Goal: Information Seeking & Learning: Understand process/instructions

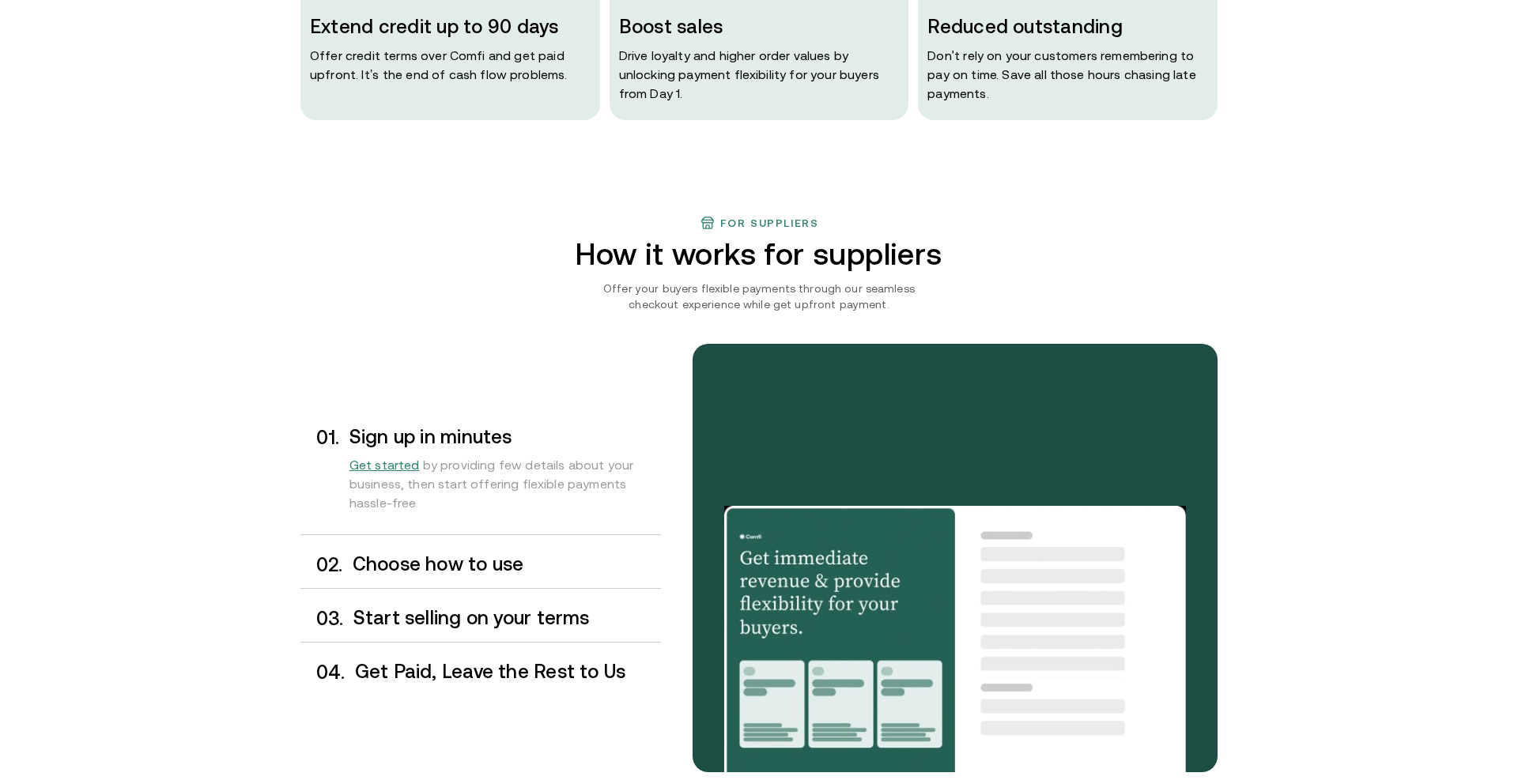
scroll to position [1085, 0]
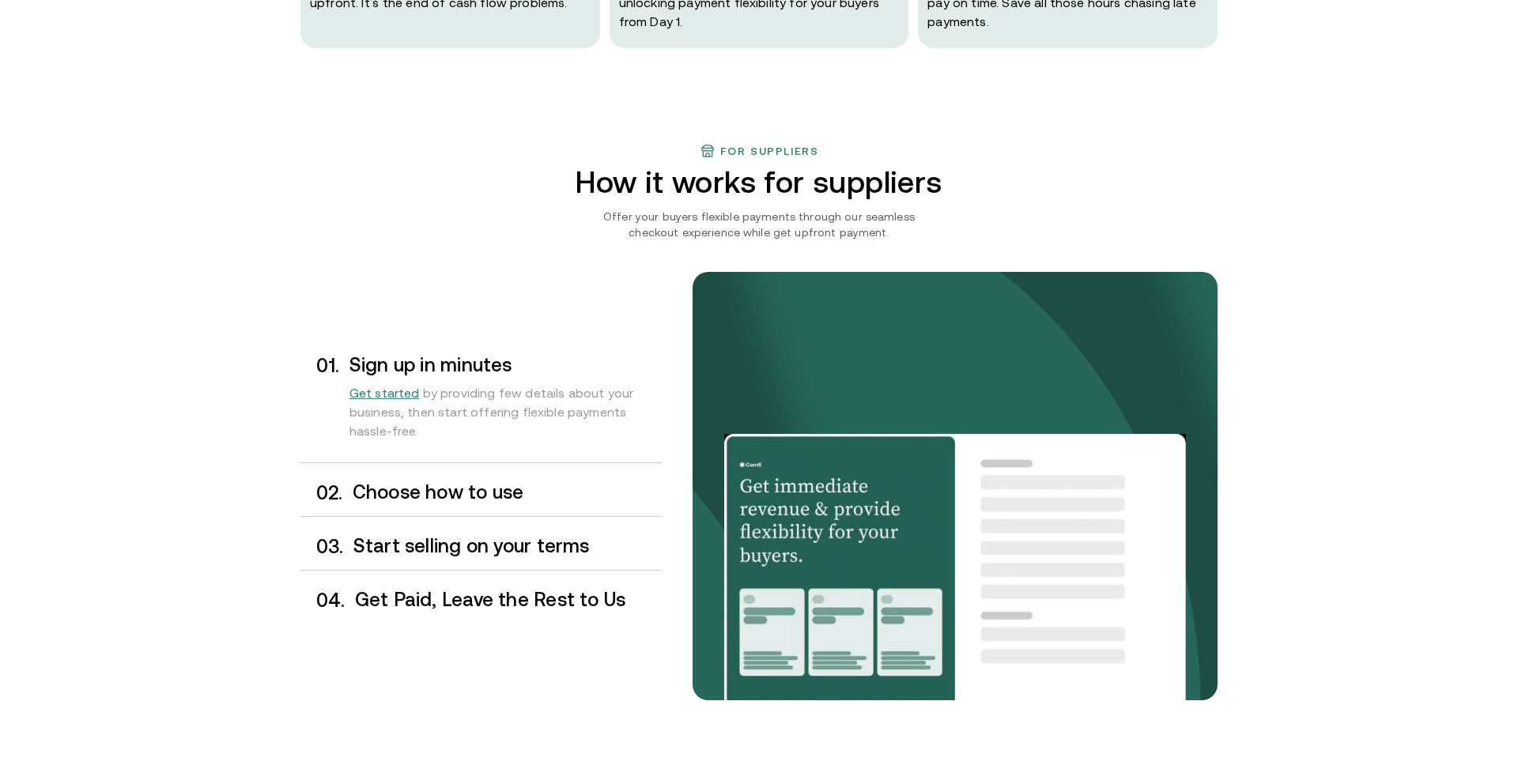
click at [487, 501] on h3 "Choose how to use" at bounding box center [507, 492] width 309 height 21
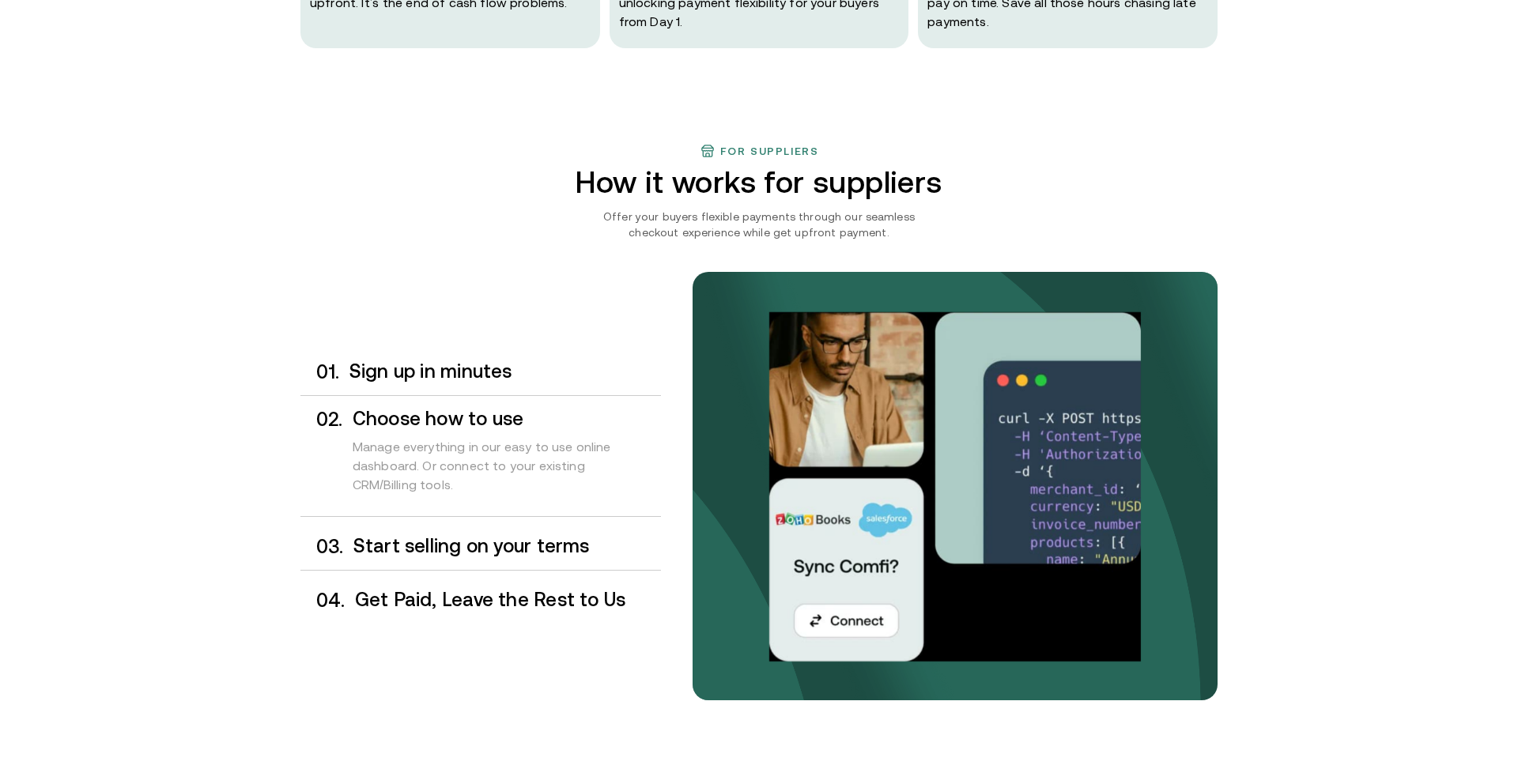
drag, startPoint x: 485, startPoint y: 548, endPoint x: 492, endPoint y: 586, distance: 38.6
click at [485, 548] on h3 "Start selling on your terms" at bounding box center [507, 545] width 308 height 21
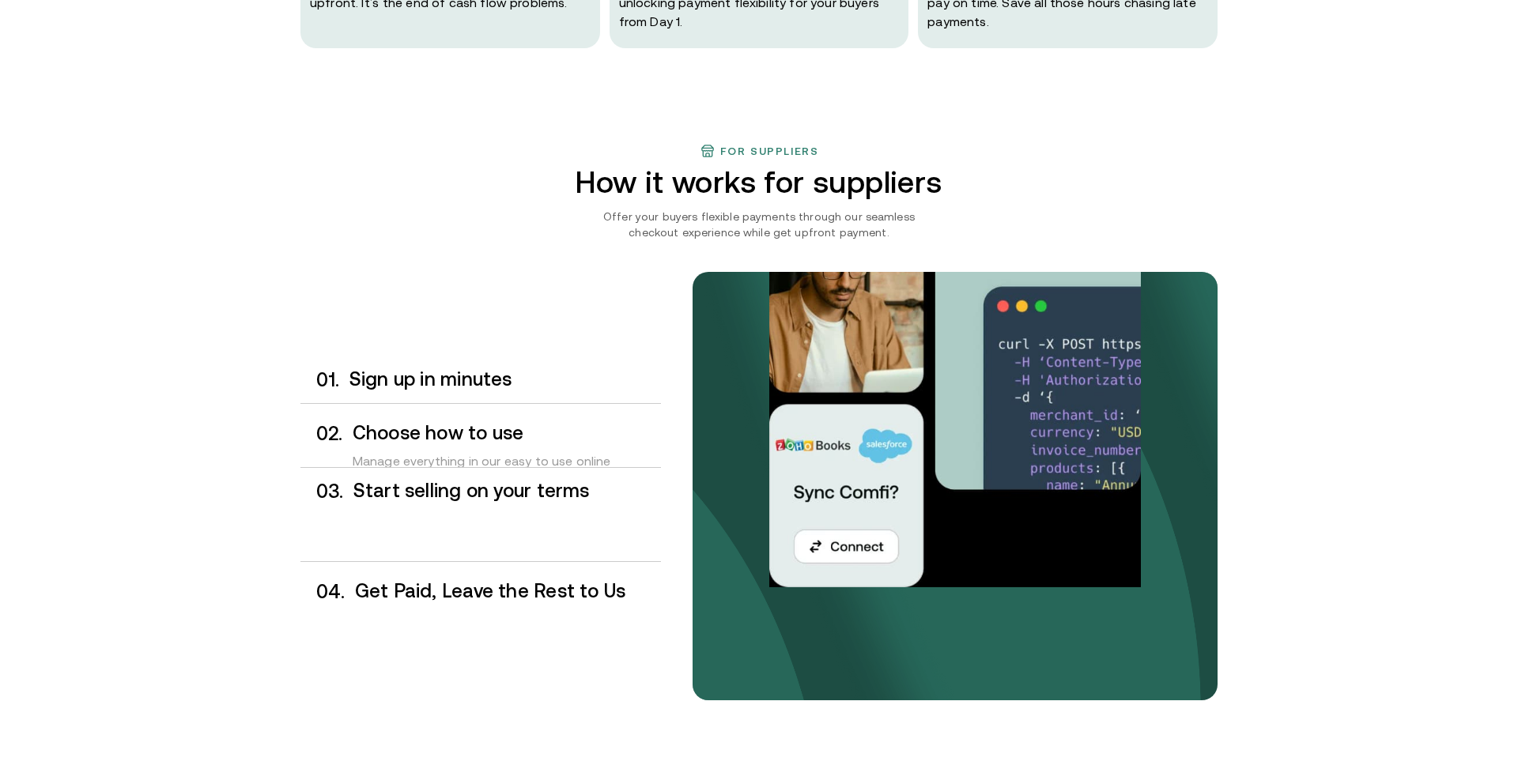
click at [493, 587] on h3 "Get Paid, Leave the Rest to Us" at bounding box center [508, 591] width 306 height 21
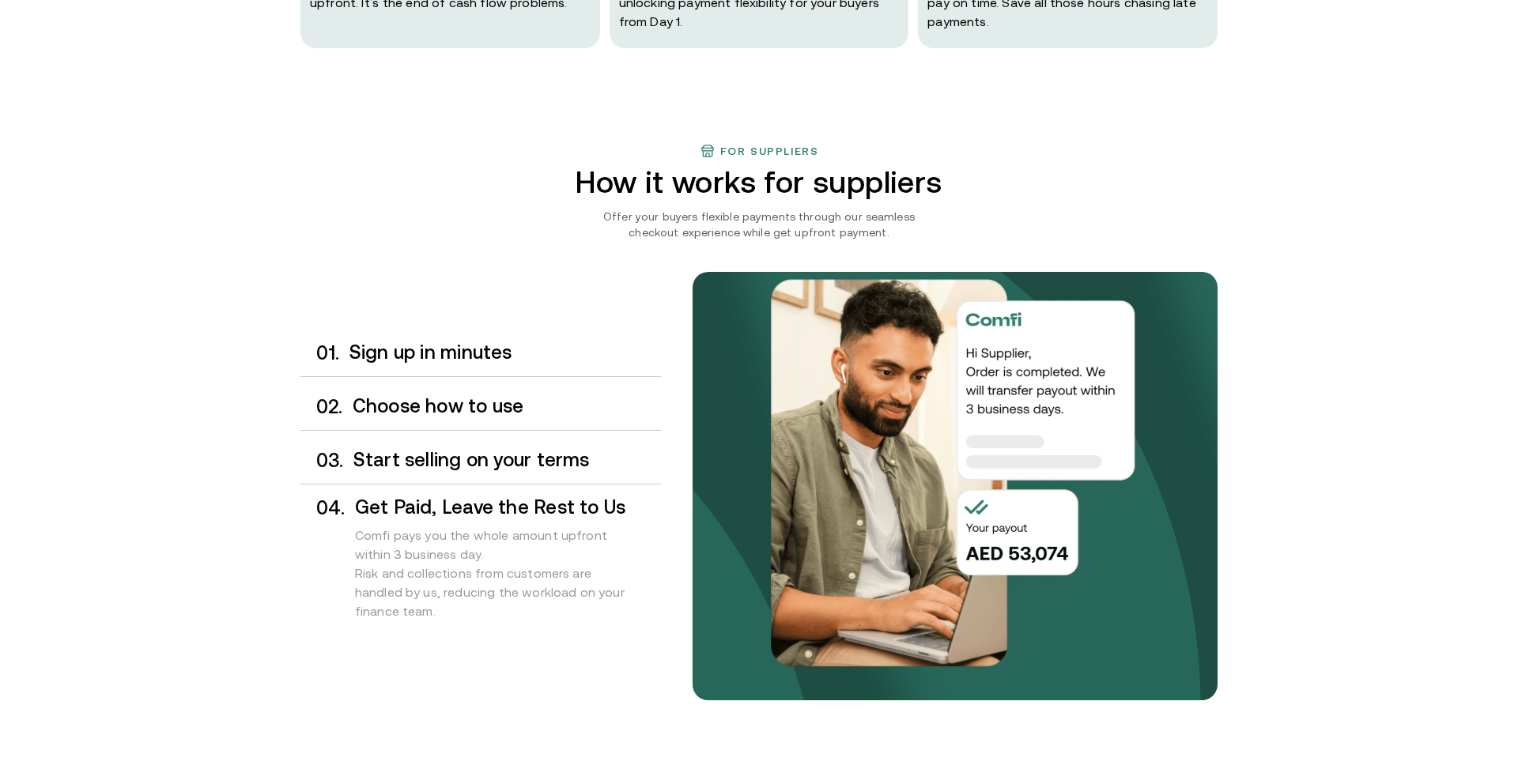
click at [469, 473] on div "0 3 . Start selling on your terms" at bounding box center [480, 461] width 360 height 47
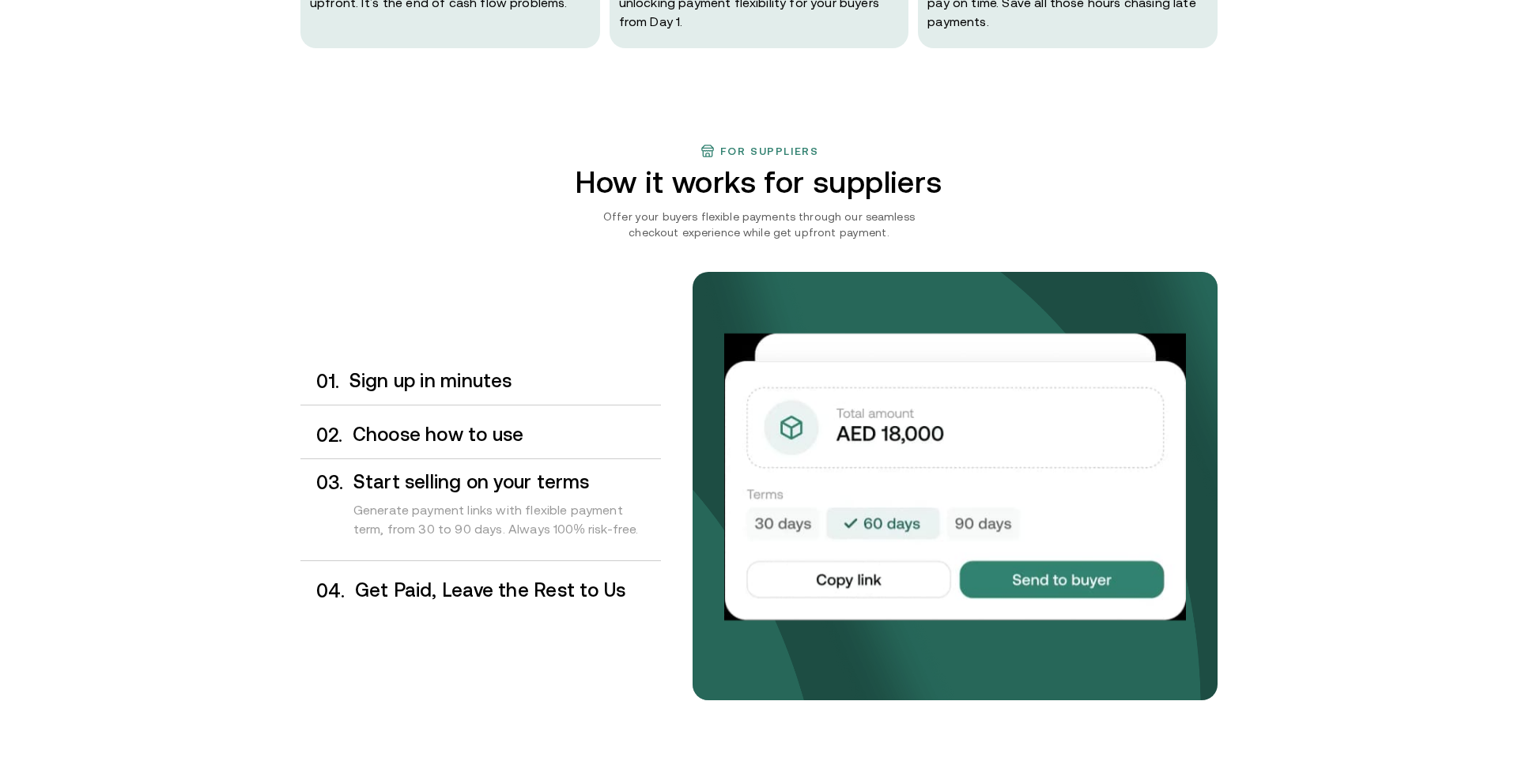
click at [484, 434] on h3 "Choose how to use" at bounding box center [507, 434] width 309 height 21
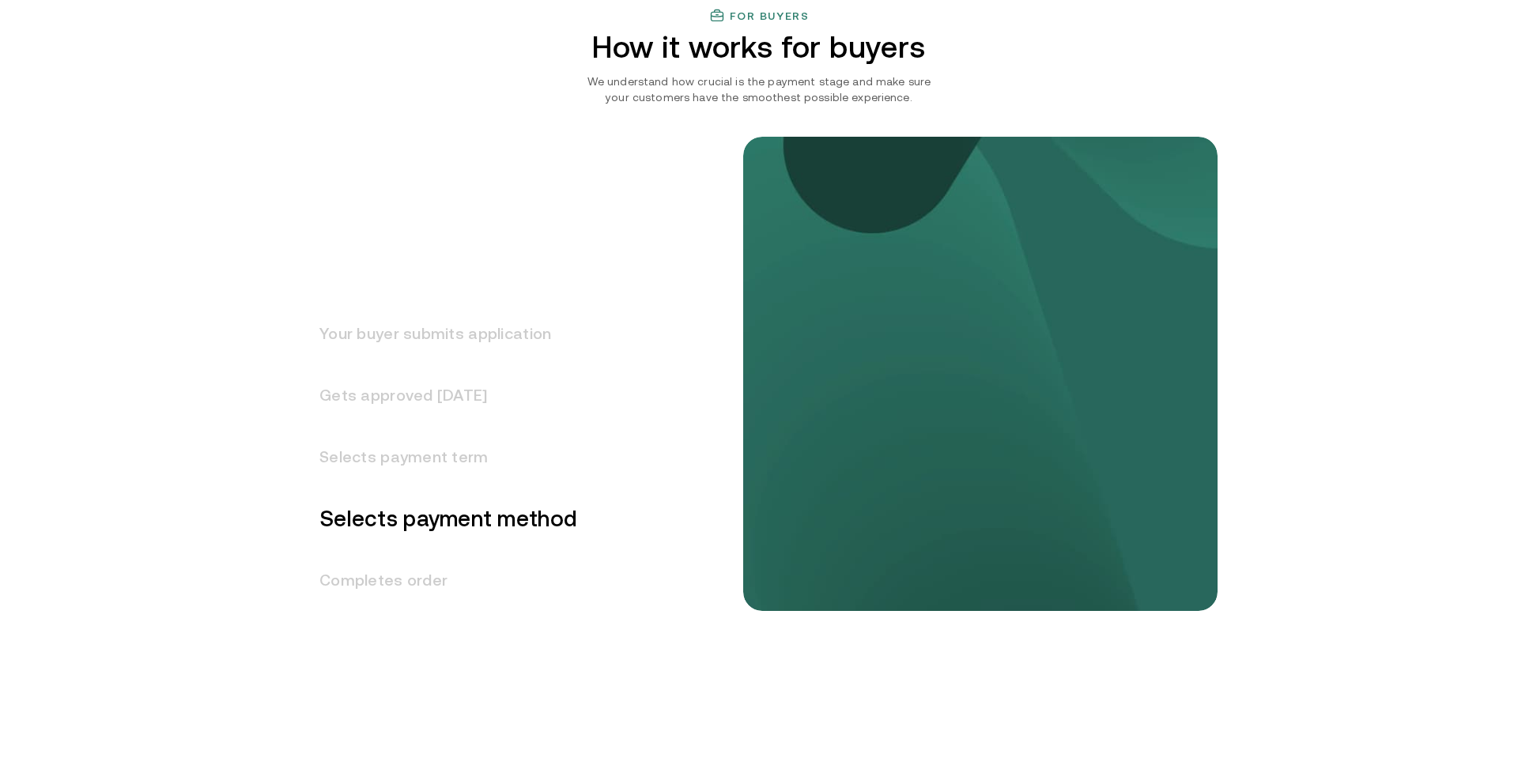
scroll to position [1735, 0]
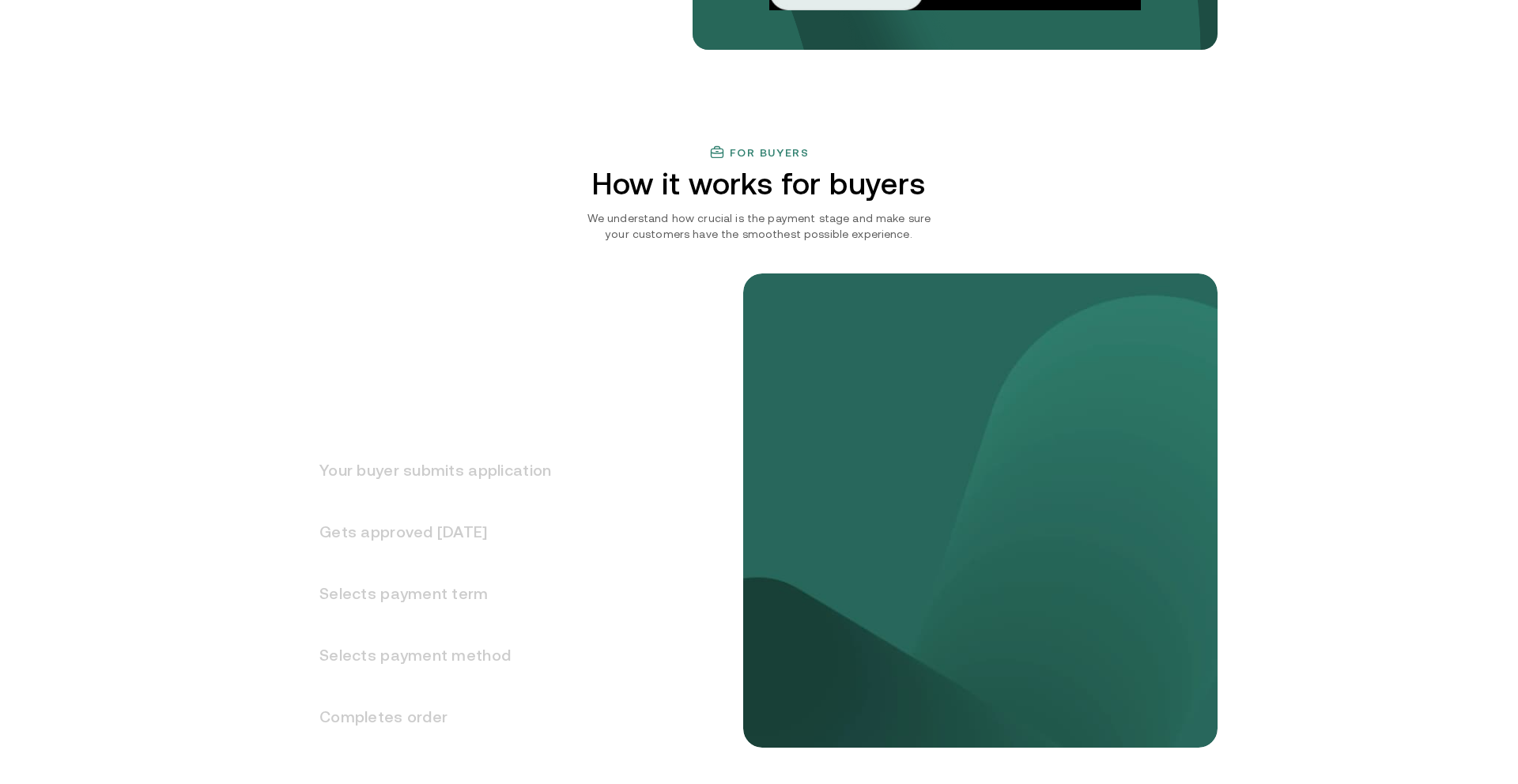
click at [447, 470] on h3 "Your buyer submits application" at bounding box center [425, 470] width 250 height 62
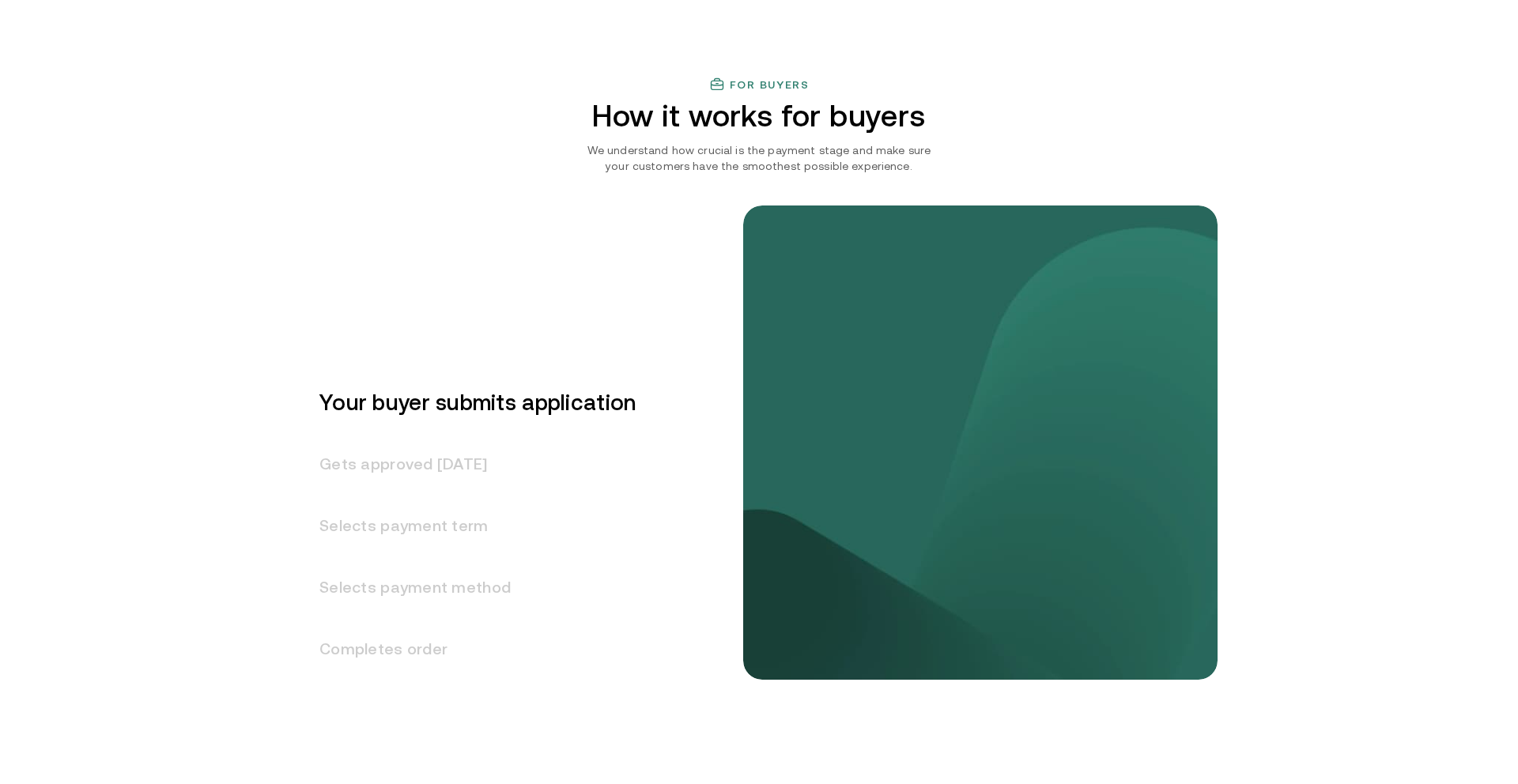
scroll to position [1892, 0]
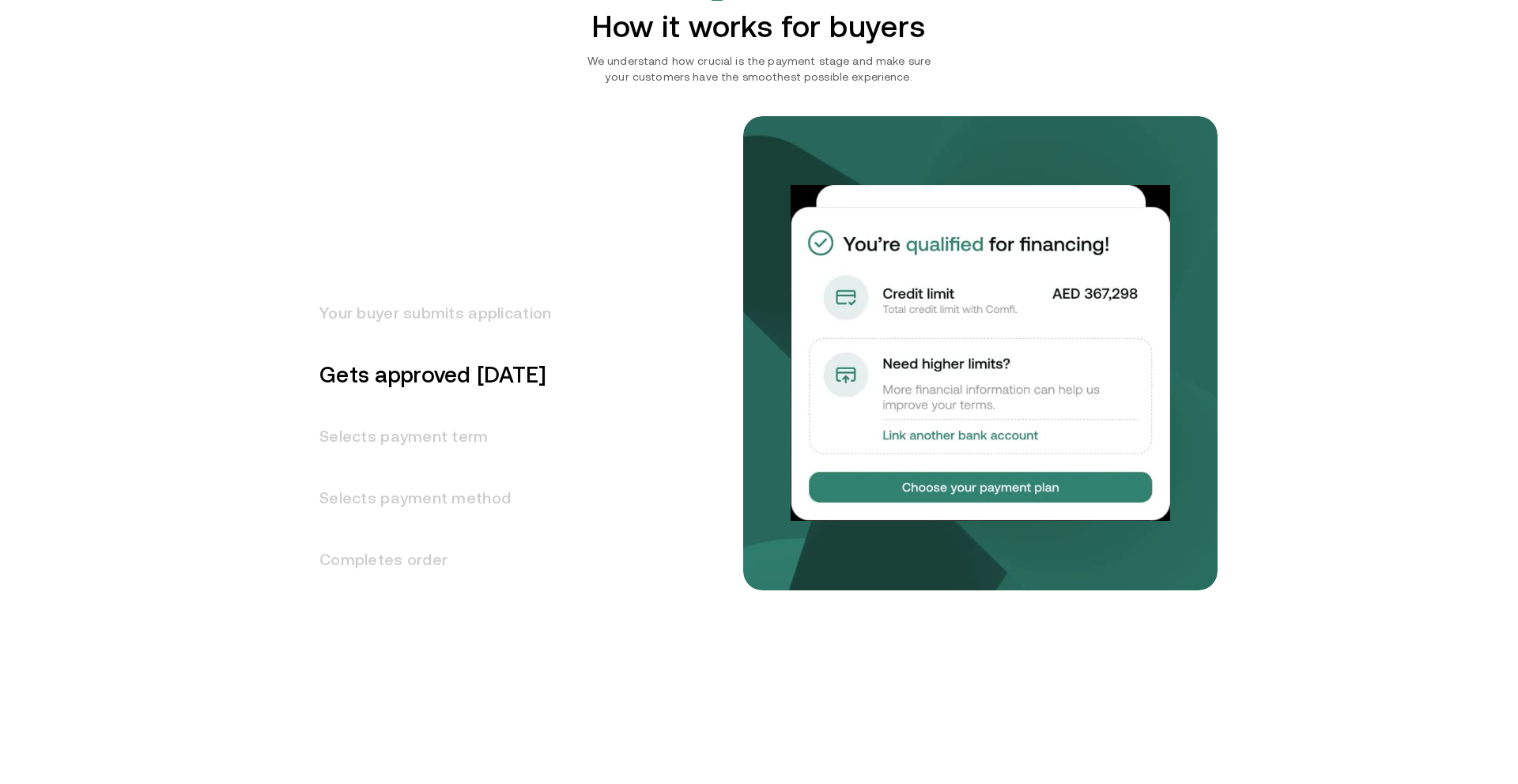
click at [441, 432] on h3 "Selects payment term" at bounding box center [425, 436] width 250 height 62
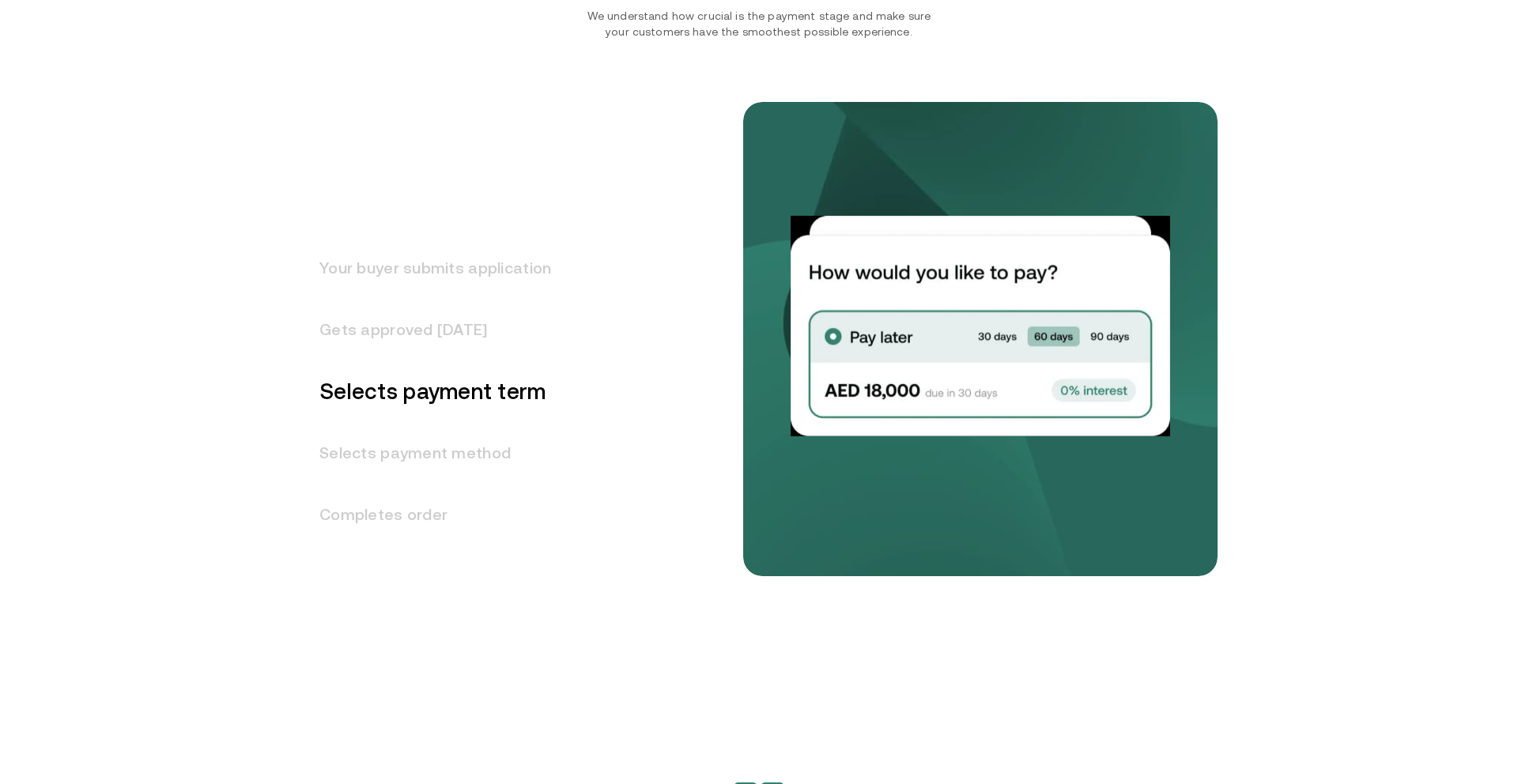
drag, startPoint x: 451, startPoint y: 455, endPoint x: 450, endPoint y: 480, distance: 25.0
click at [450, 455] on h3 "Selects payment method" at bounding box center [425, 453] width 250 height 62
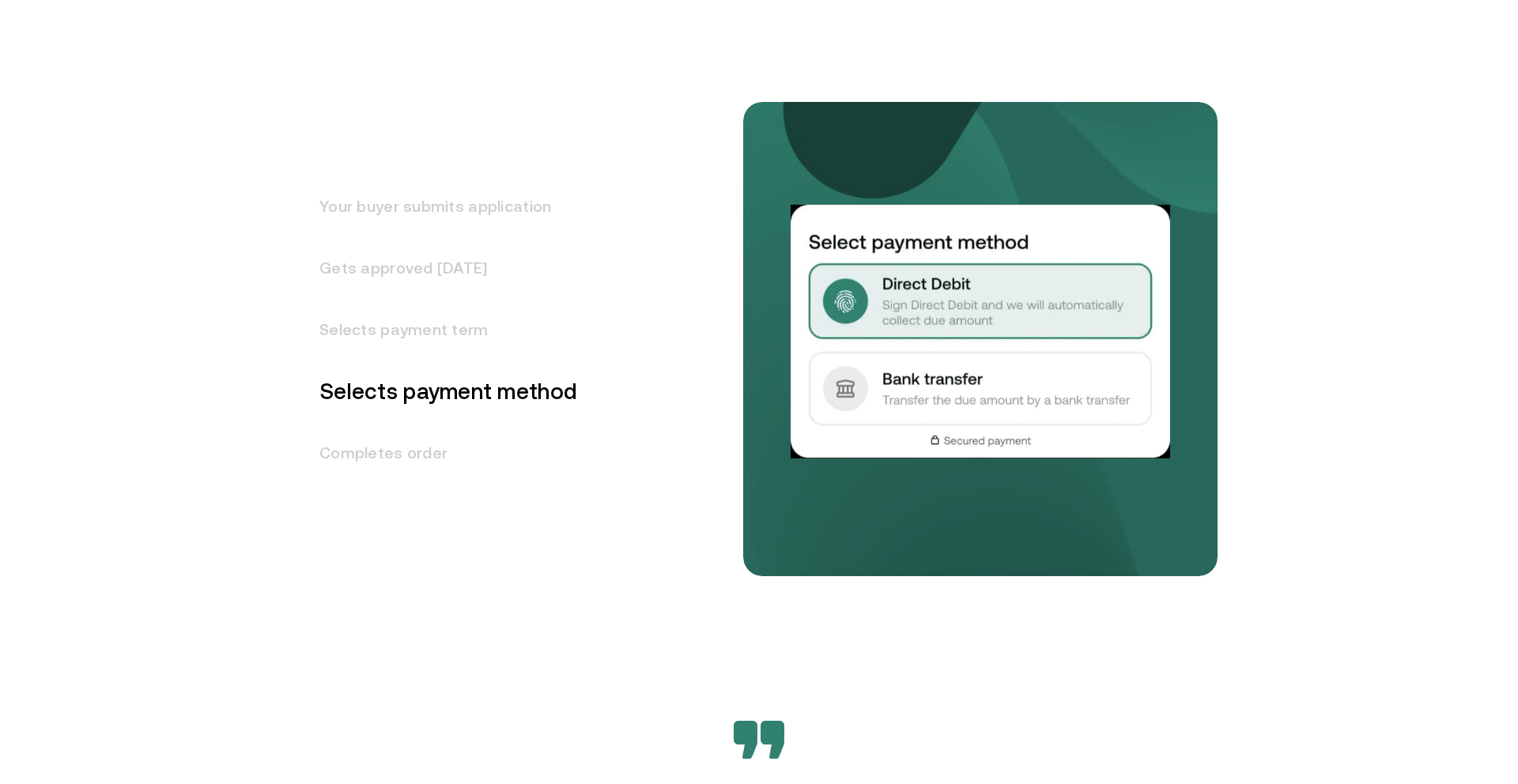
click at [419, 463] on h3 "Completes order" at bounding box center [438, 453] width 277 height 62
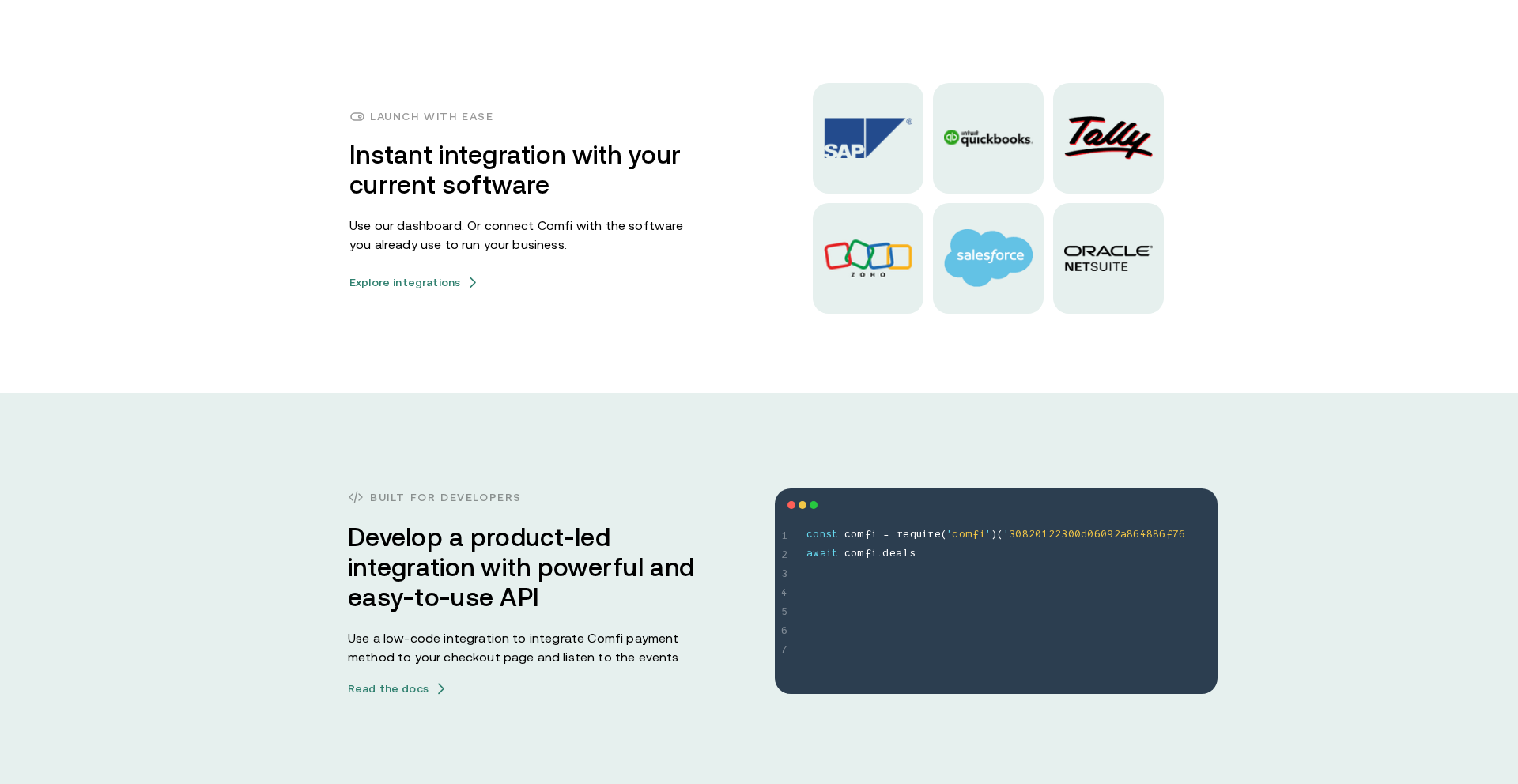
scroll to position [4009, 0]
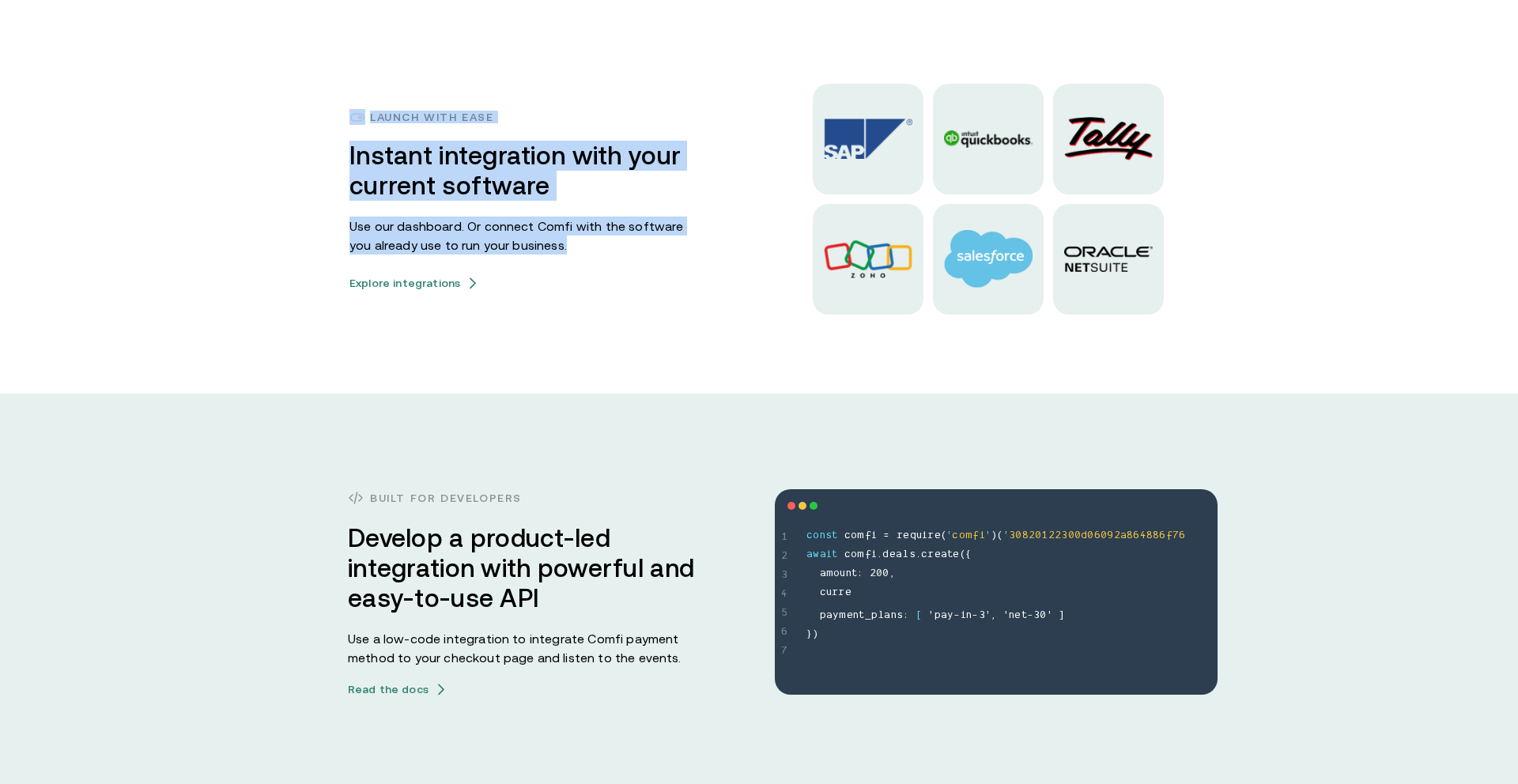
drag, startPoint x: 403, startPoint y: 145, endPoint x: 517, endPoint y: 275, distance: 172.9
click at [509, 274] on div "Launch with ease Instant integration with your current software Use our dashboa…" at bounding box center [759, 200] width 949 height 231
drag, startPoint x: 519, startPoint y: 275, endPoint x: 553, endPoint y: 298, distance: 41.0
click at [519, 275] on div "Launch with ease Instant integration with your current software Use our dashboa…" at bounding box center [523, 199] width 348 height 180
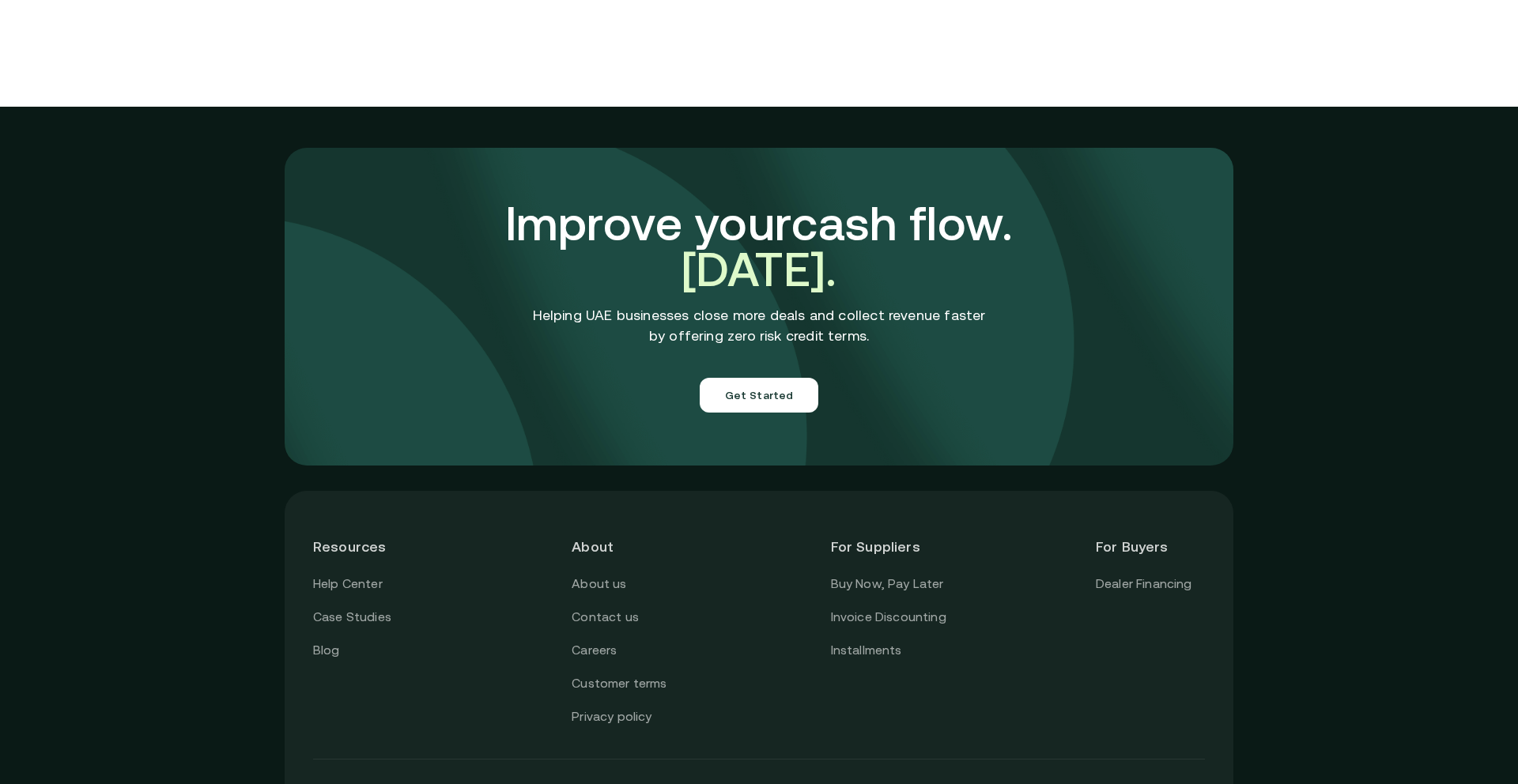
scroll to position [4822, 0]
